Goal: Task Accomplishment & Management: Complete application form

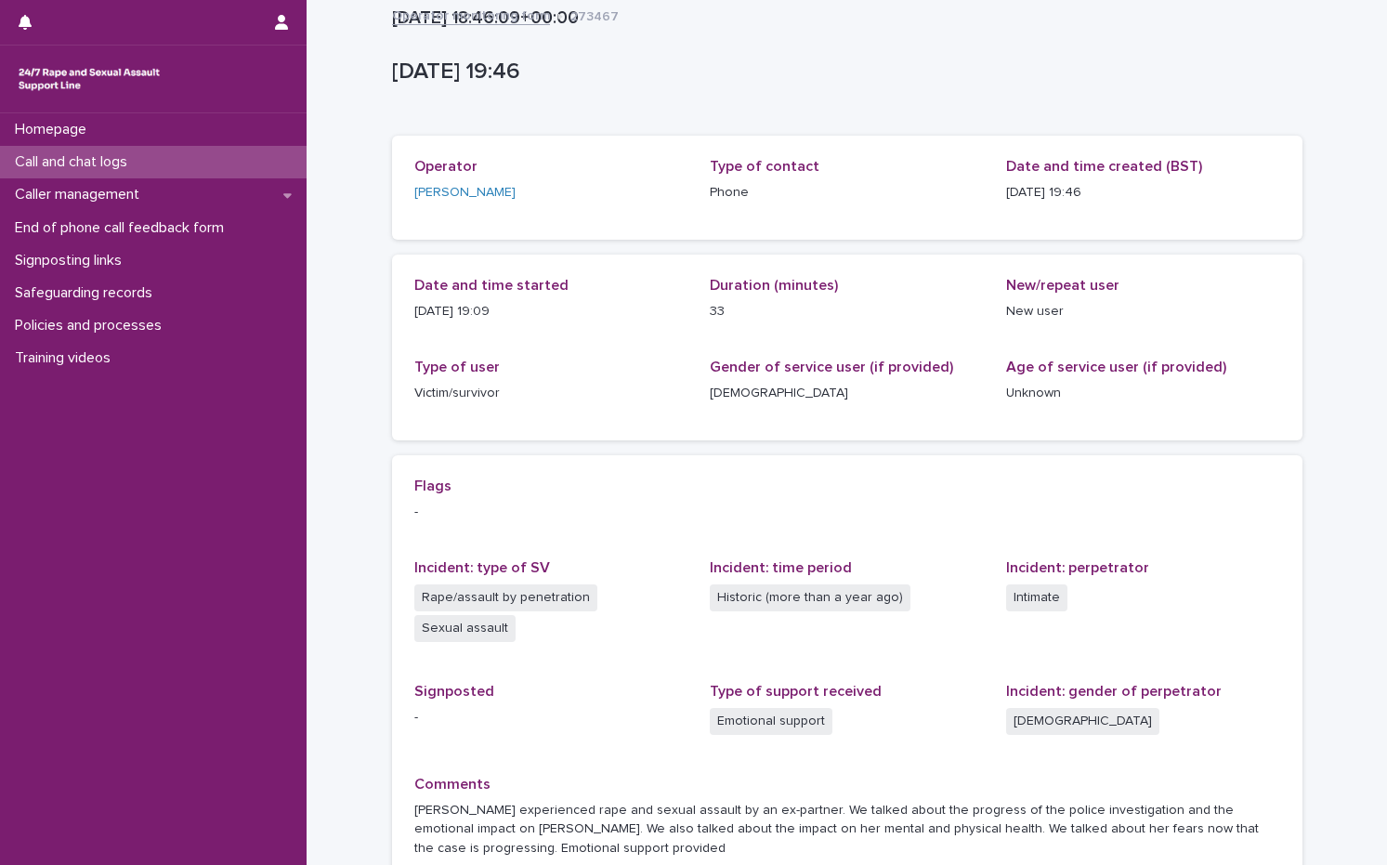
scroll to position [191, 0]
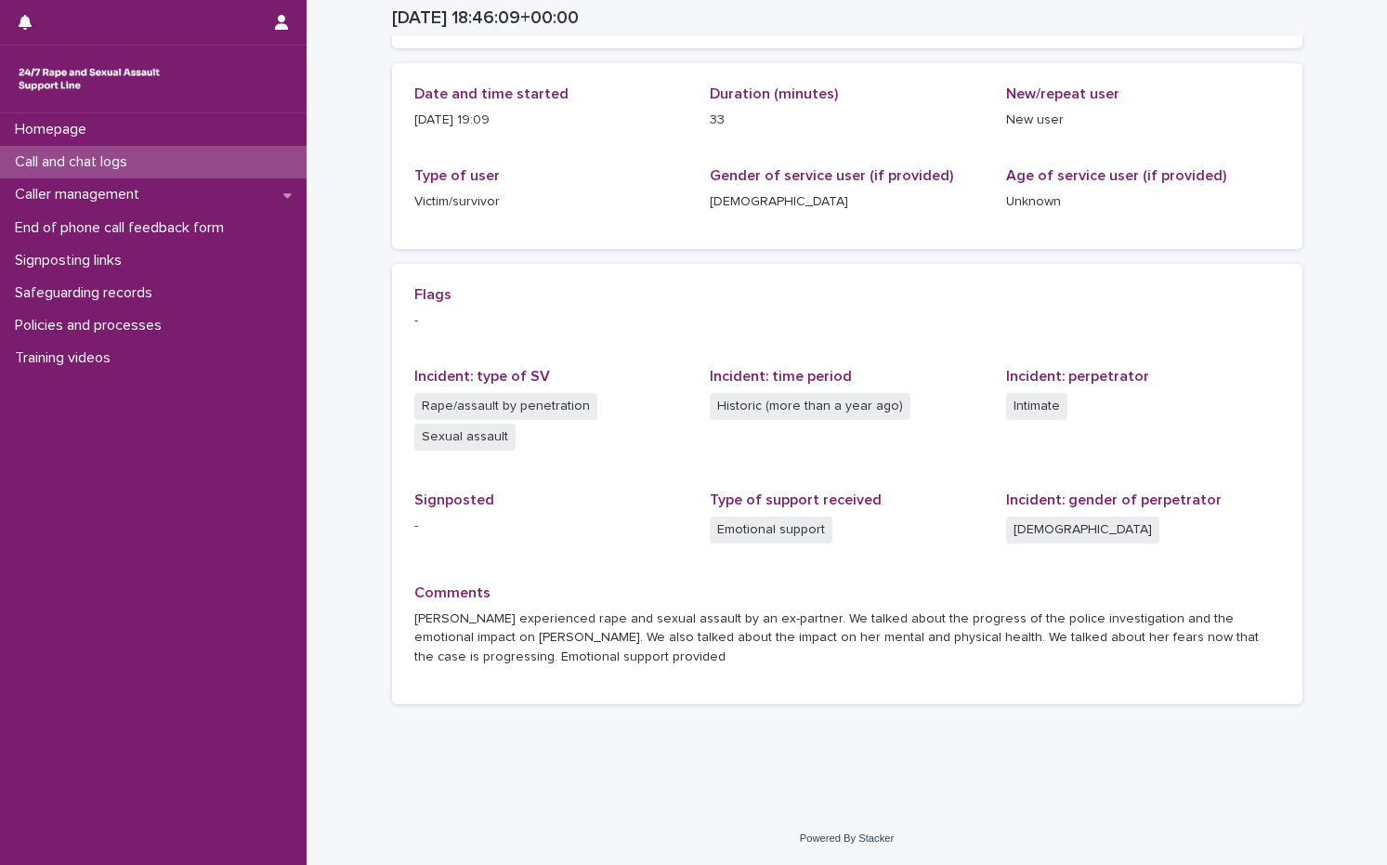
drag, startPoint x: 0, startPoint y: 0, endPoint x: 62, endPoint y: 159, distance: 170.6
click at [62, 159] on p "Call and chat logs" at bounding box center [74, 162] width 135 height 18
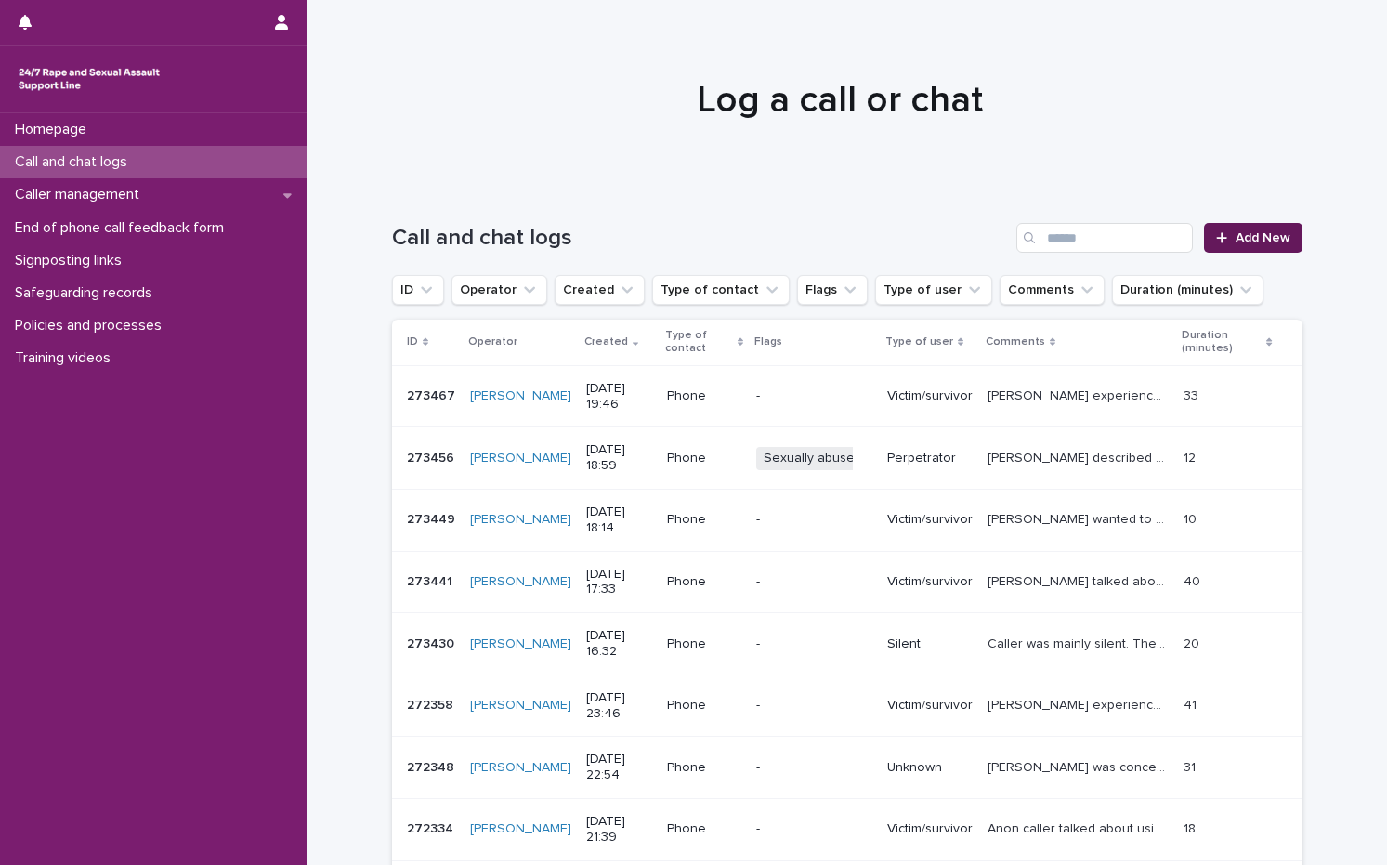
click at [1270, 246] on link "Add New" at bounding box center [1253, 238] width 98 height 30
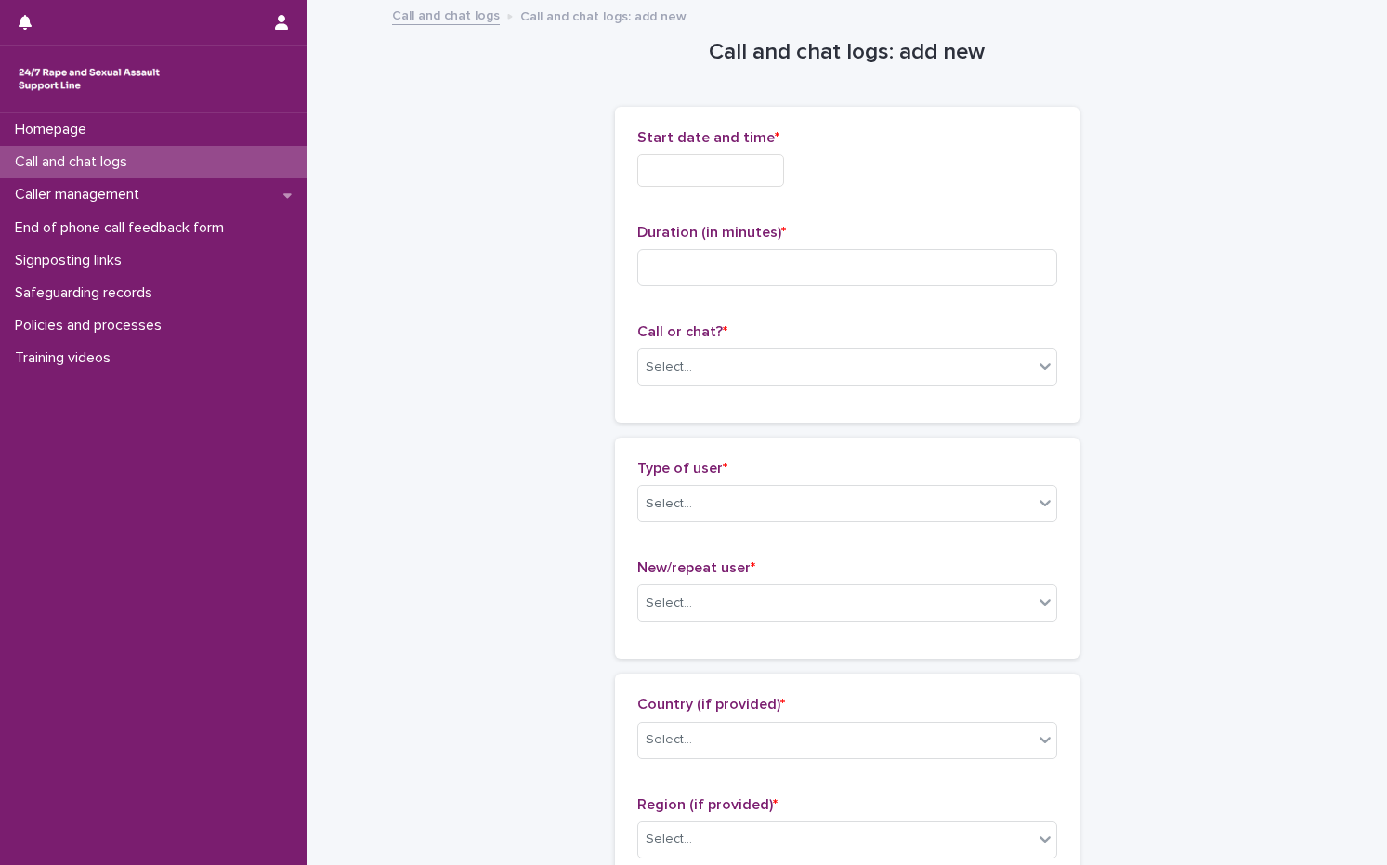
click at [702, 169] on input "text" at bounding box center [710, 170] width 147 height 33
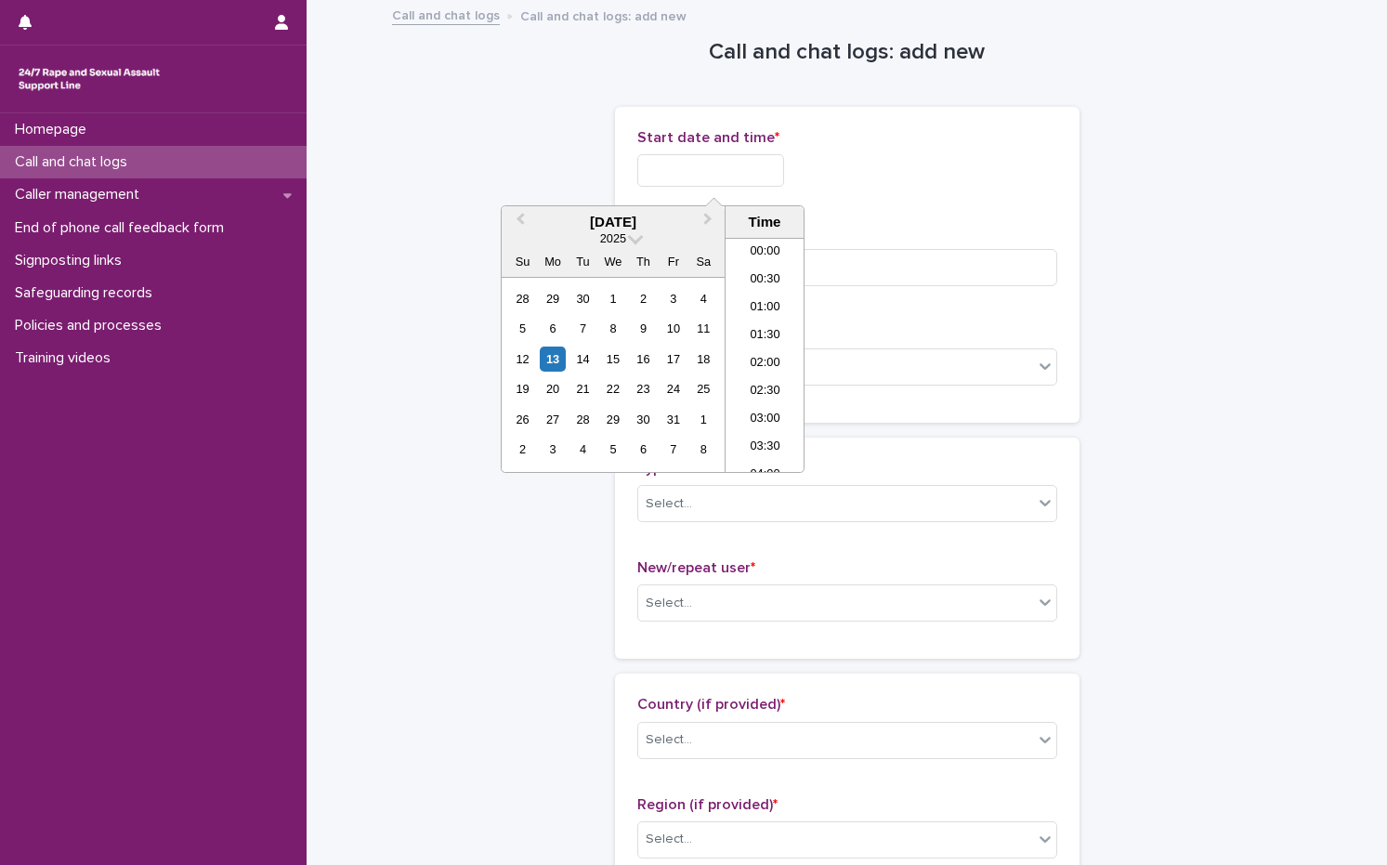
scroll to position [1040, 0]
click at [562, 357] on div "13" at bounding box center [552, 358] width 25 height 25
click at [769, 355] on li "20:30" at bounding box center [764, 355] width 79 height 28
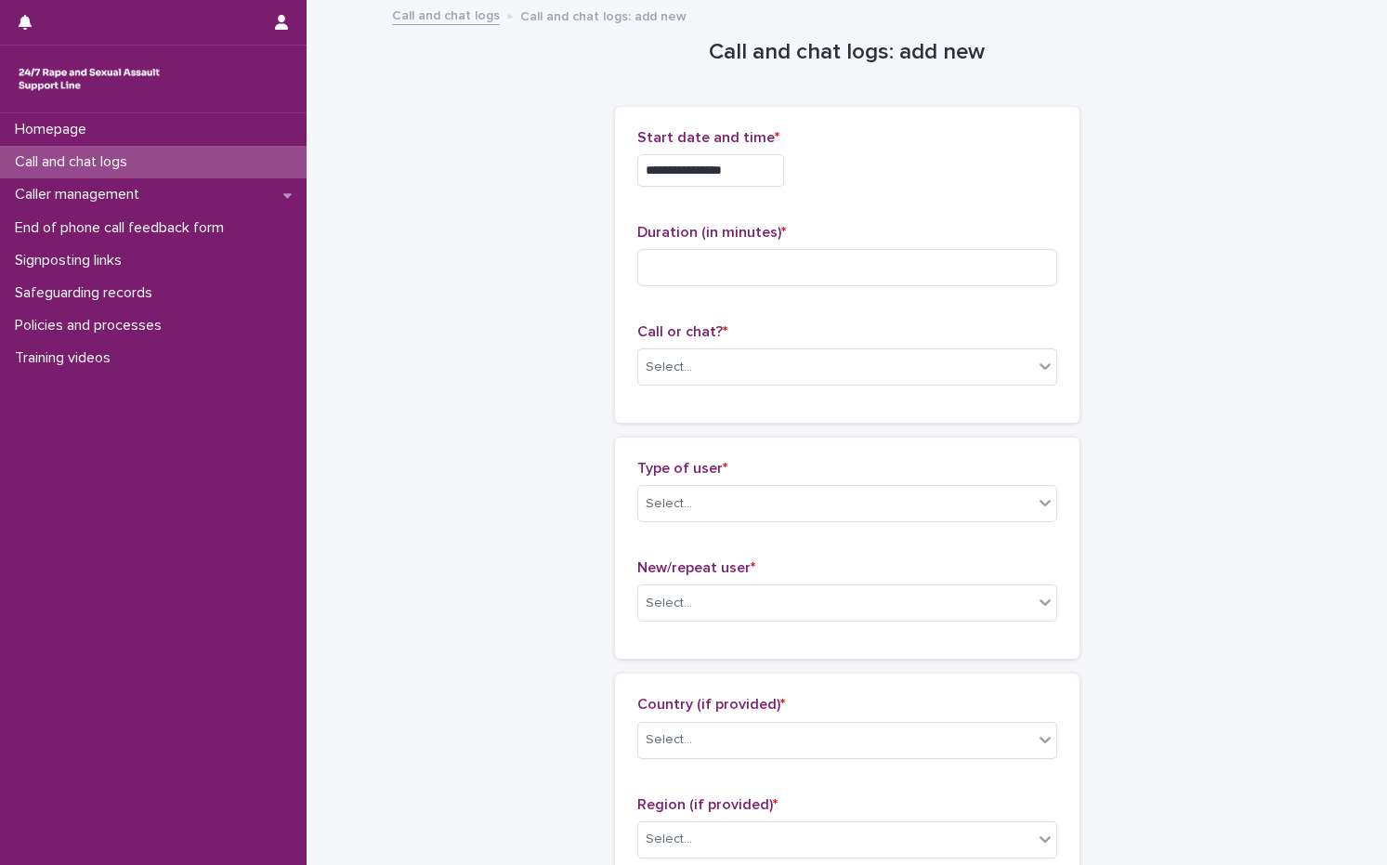
type input "**********"
click at [748, 264] on input at bounding box center [847, 267] width 420 height 37
type input "*"
click at [724, 379] on div "Select..." at bounding box center [835, 367] width 395 height 31
click at [706, 438] on div "Web chat" at bounding box center [840, 435] width 418 height 33
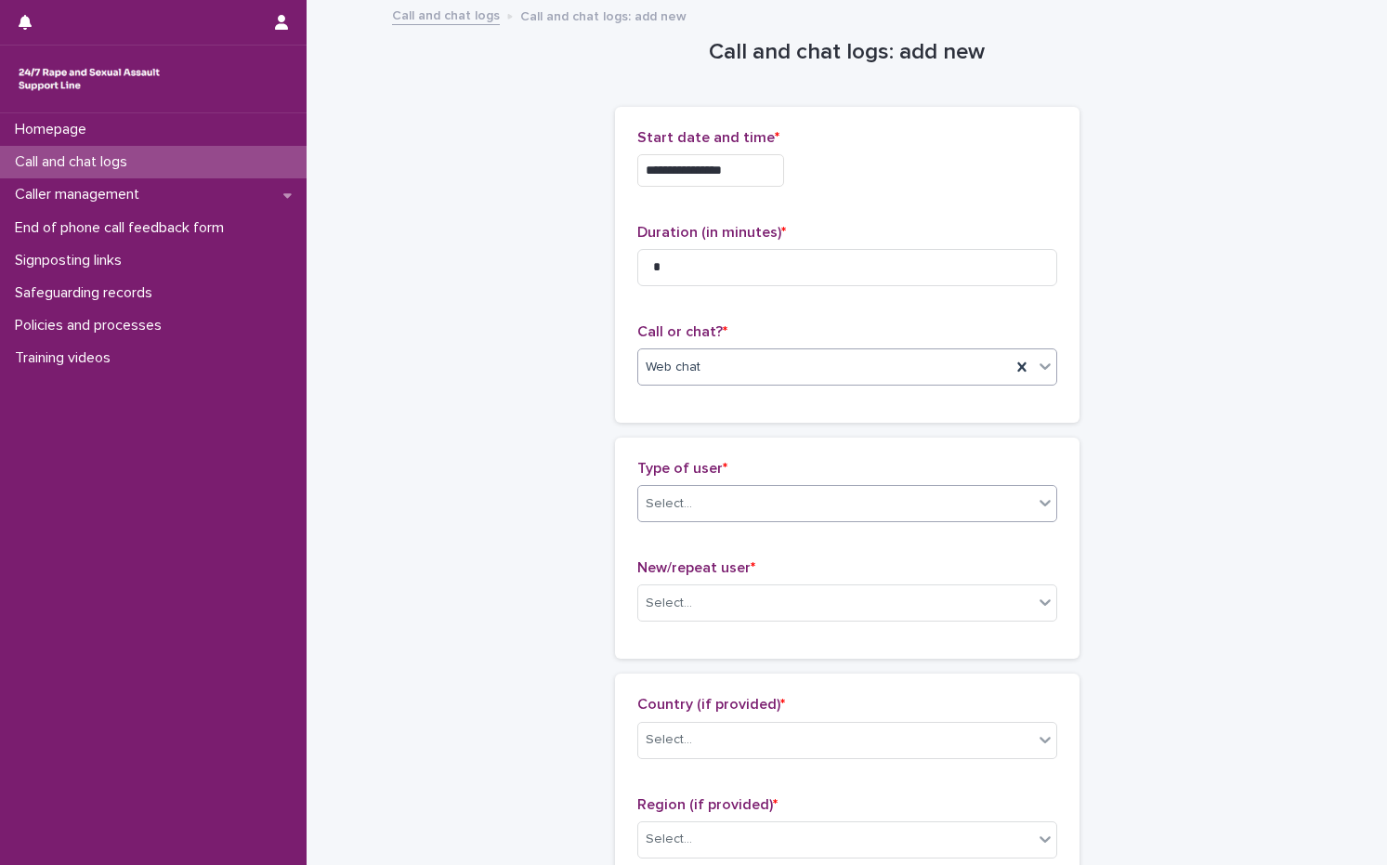
click at [680, 495] on div "Select..." at bounding box center [668, 504] width 46 height 20
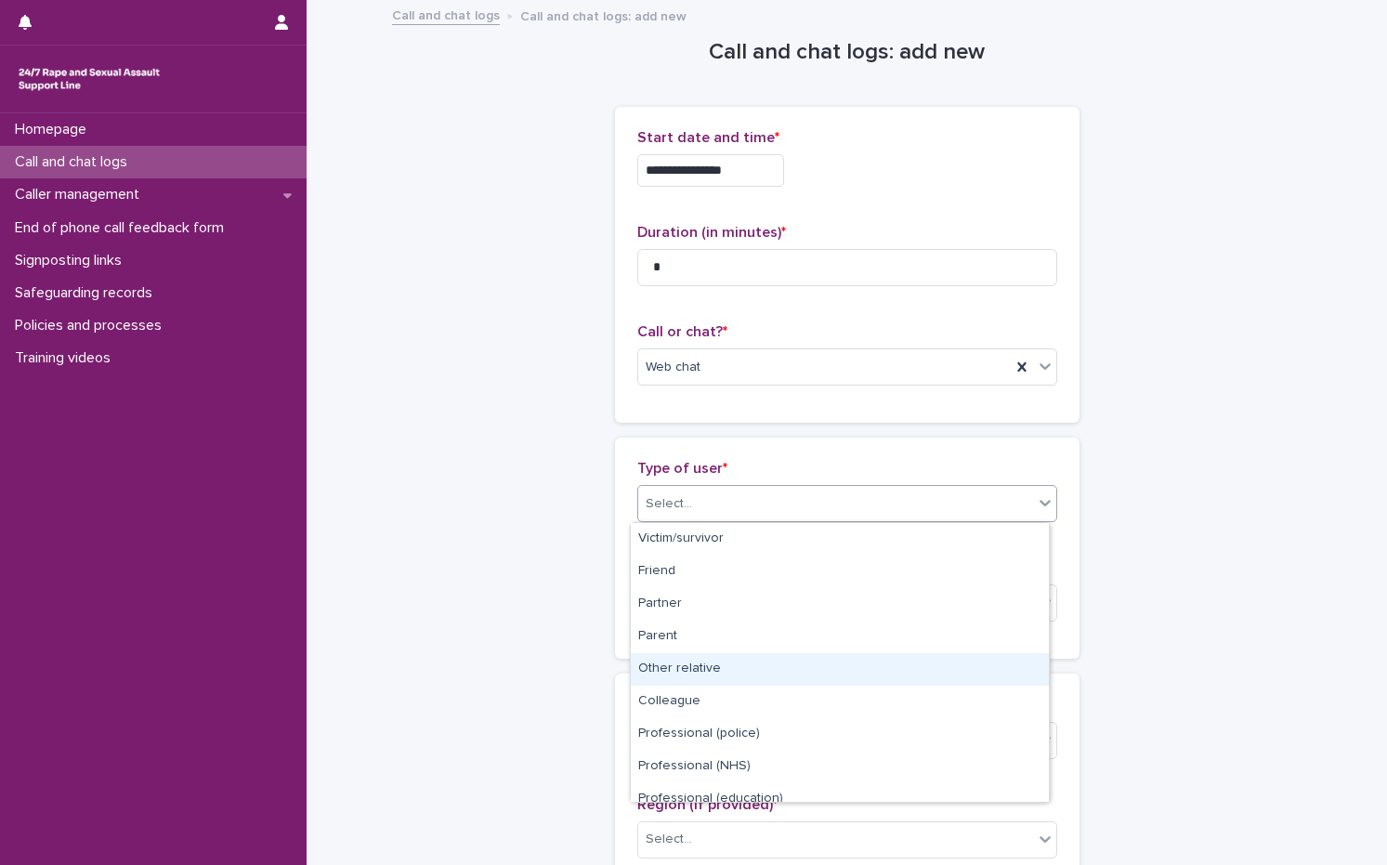
scroll to position [209, 0]
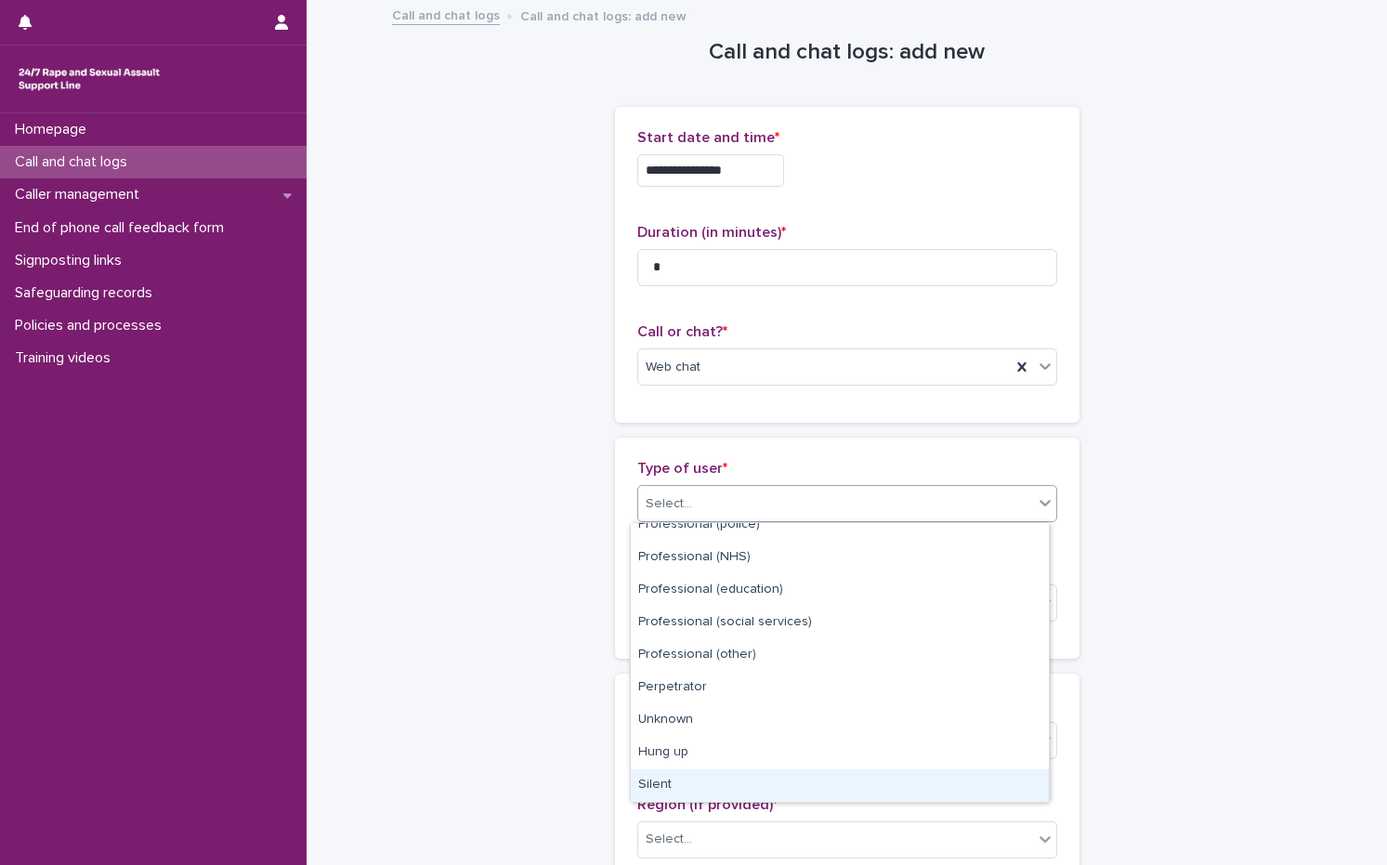
click at [704, 778] on div "Silent" at bounding box center [840, 785] width 418 height 33
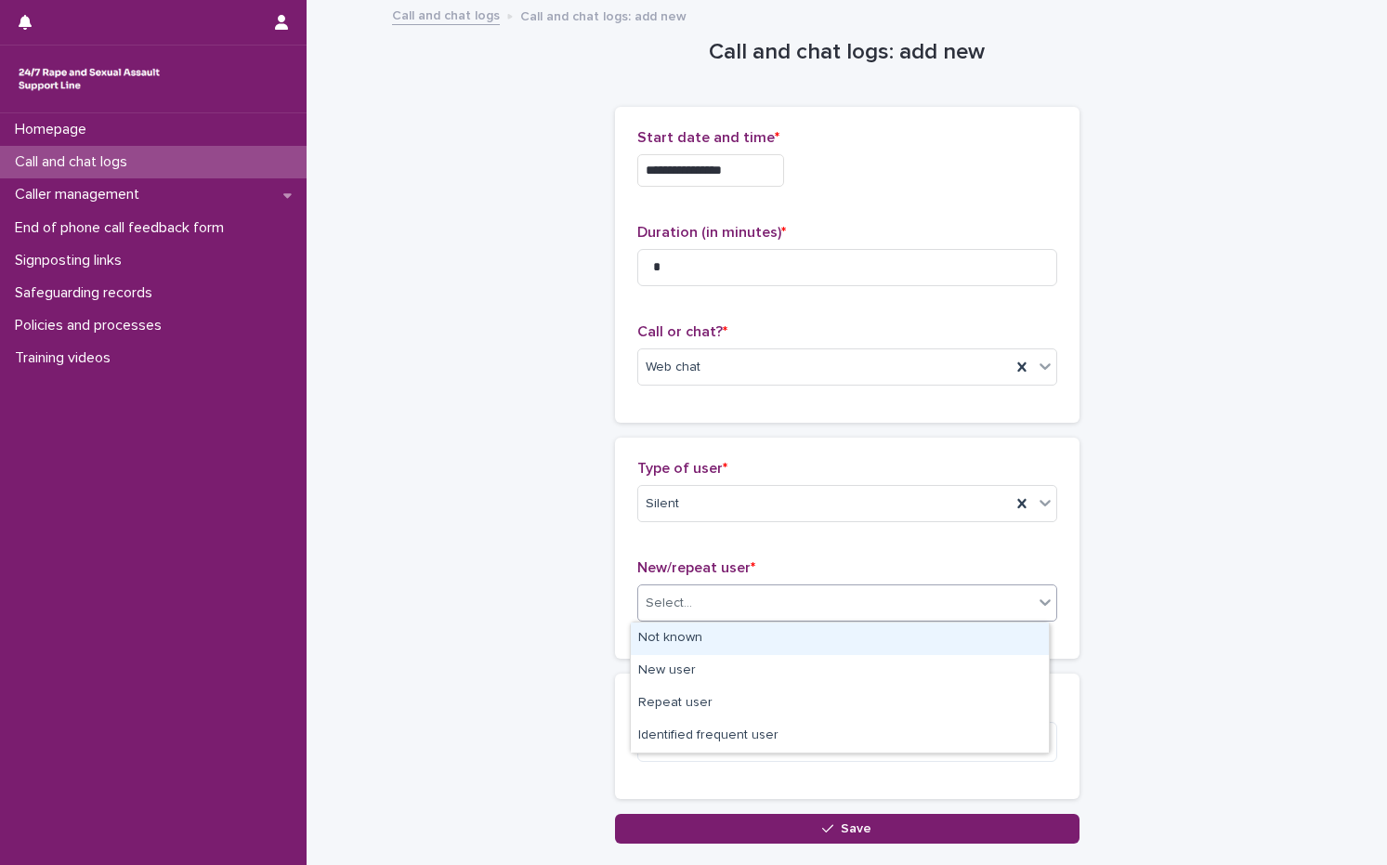
click at [725, 617] on div "Select..." at bounding box center [835, 603] width 395 height 31
click at [696, 643] on div "Not known" at bounding box center [840, 638] width 418 height 33
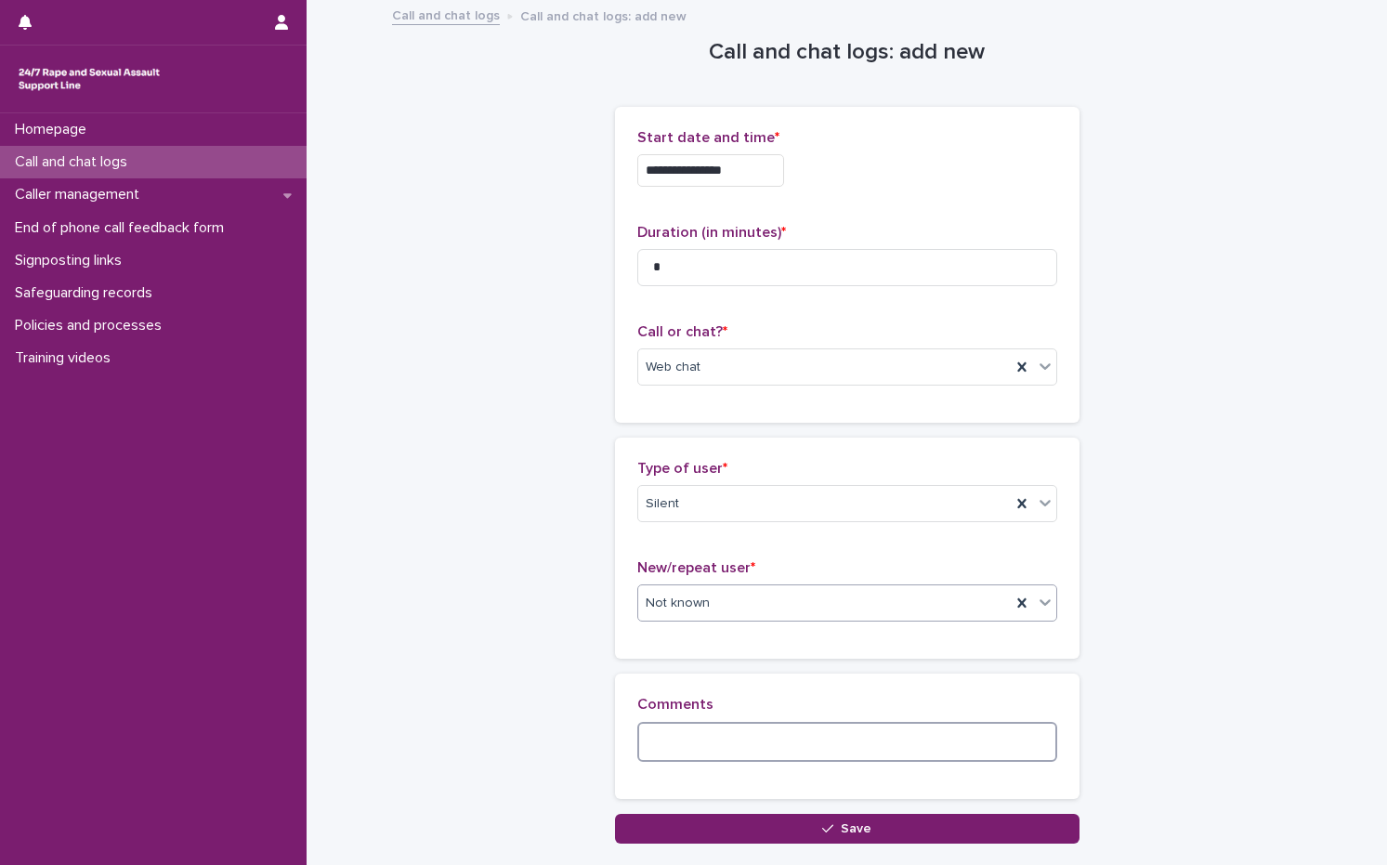
click at [697, 738] on textarea at bounding box center [847, 742] width 420 height 40
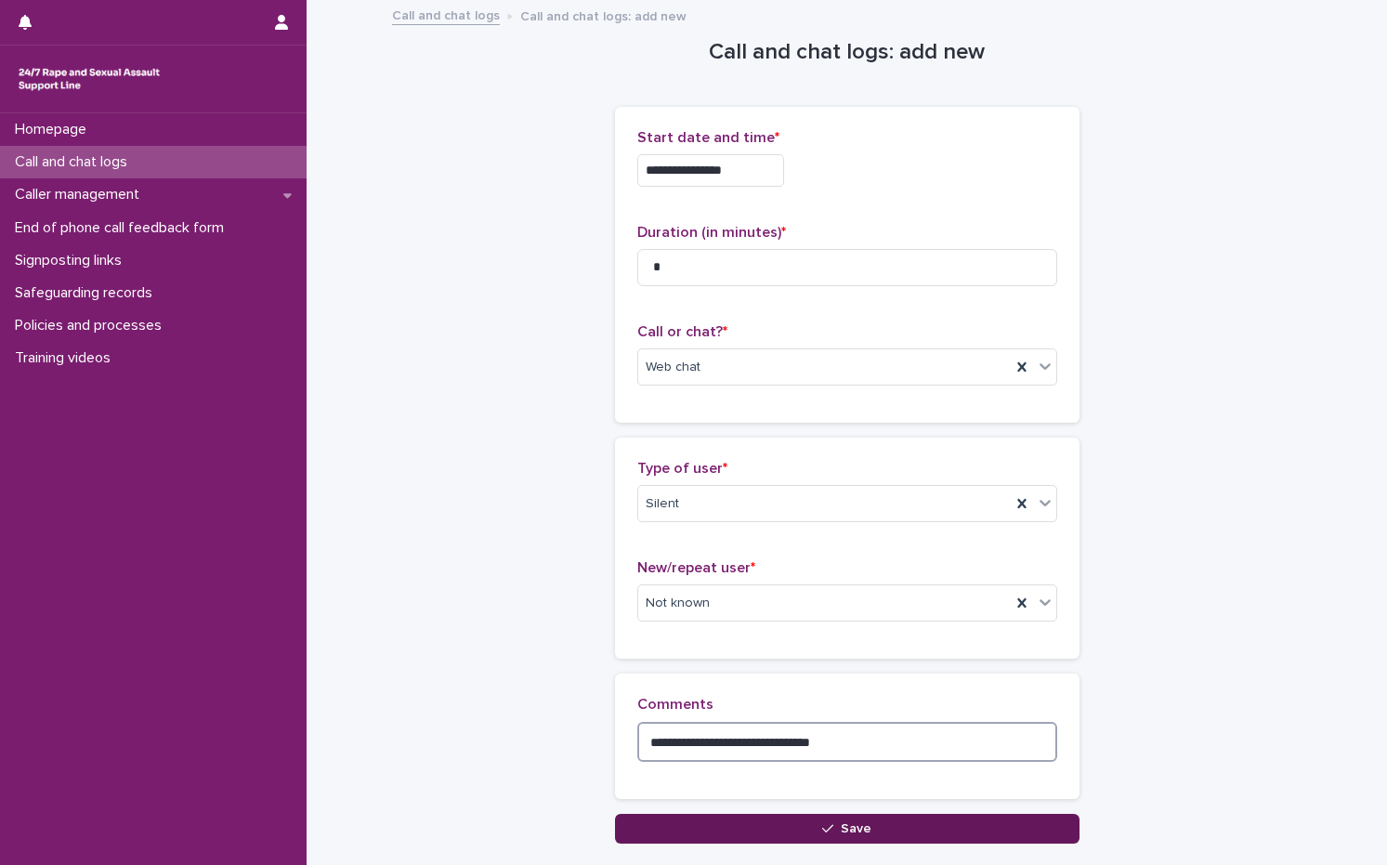
type textarea "**********"
click at [718, 836] on button "Save" at bounding box center [847, 829] width 464 height 30
